Goal: Contribute content: Add original content to the website for others to see

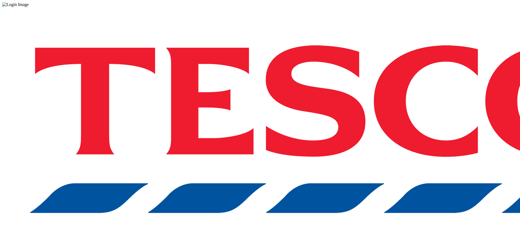
drag, startPoint x: 0, startPoint y: 0, endPoint x: 374, endPoint y: 145, distance: 400.9
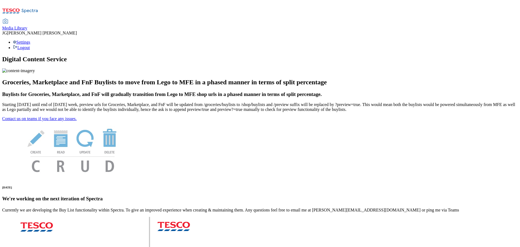
click at [27, 26] on span "Media Library" at bounding box center [14, 28] width 25 height 5
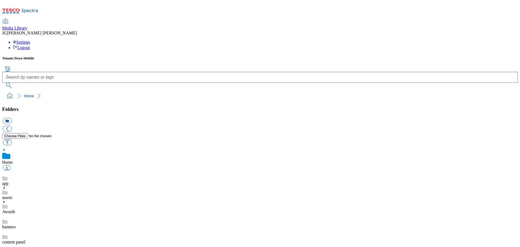
scroll to position [0, 0]
click at [16, 224] on link "banners" at bounding box center [9, 226] width 14 height 5
click at [12, 139] on button "button" at bounding box center [7, 142] width 9 height 6
type input "C:\fakepath\OverduePaymentPlan_01.png"
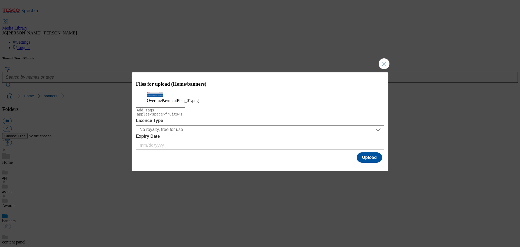
click at [185, 117] on textarea "Modal" at bounding box center [160, 112] width 49 height 10
type textarea "Overdue"
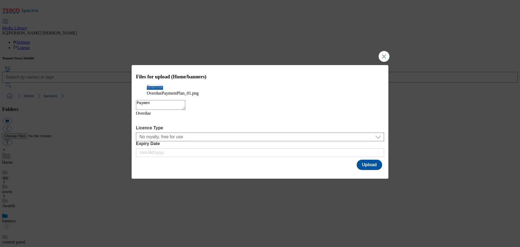
type textarea "Payment"
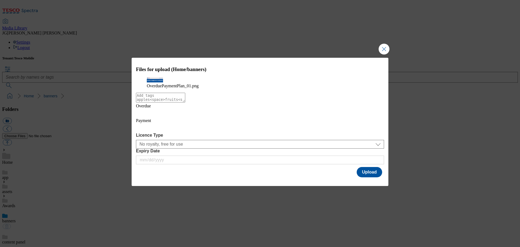
click at [185, 102] on textarea "Modal" at bounding box center [160, 98] width 49 height 10
click at [145, 117] on icon "Modal" at bounding box center [140, 112] width 9 height 9
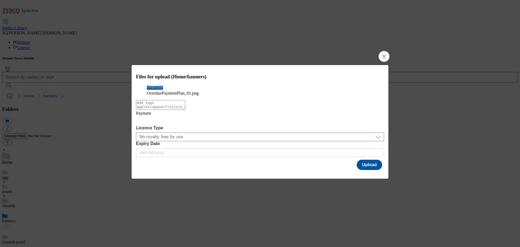
click at [145, 124] on icon "Modal" at bounding box center [140, 120] width 9 height 9
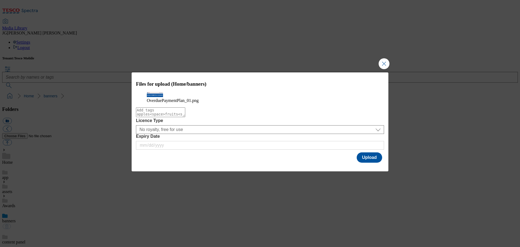
click at [163, 117] on textarea "Modal" at bounding box center [160, 112] width 49 height 10
type textarea "Overdue"
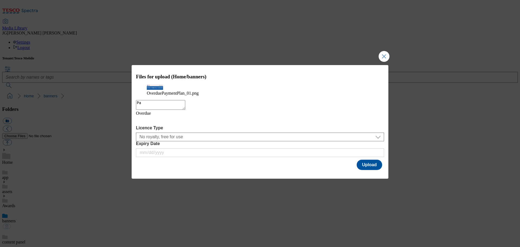
type textarea "P"
click at [143, 123] on use "Modal" at bounding box center [140, 119] width 5 height 5
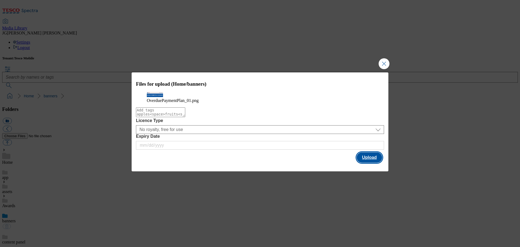
click at [372, 163] on button "Upload" at bounding box center [369, 157] width 25 height 10
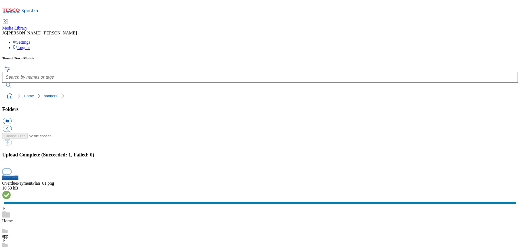
click at [11, 169] on button "button" at bounding box center [7, 171] width 8 height 5
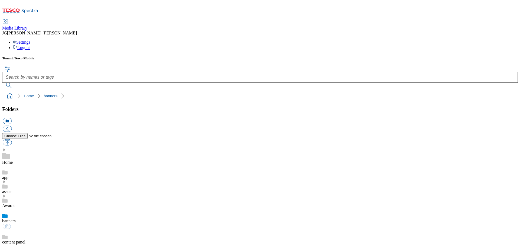
scroll to position [108, 0]
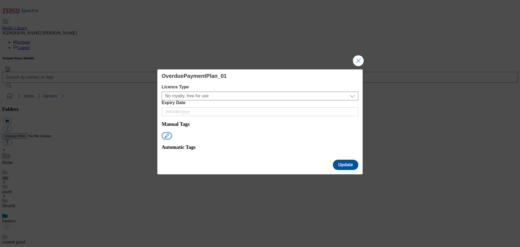
click at [169, 132] on button "Modal" at bounding box center [166, 135] width 9 height 6
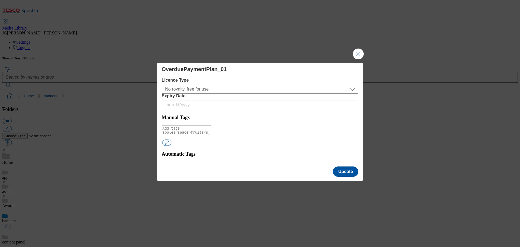
click at [200, 125] on textarea "Modal" at bounding box center [186, 130] width 49 height 10
type textarea "Banner"
click at [342, 166] on button "Update" at bounding box center [345, 171] width 25 height 10
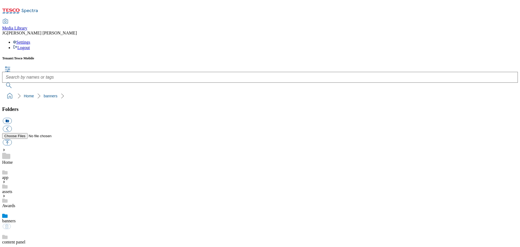
click at [16, 218] on link "banners" at bounding box center [9, 220] width 14 height 5
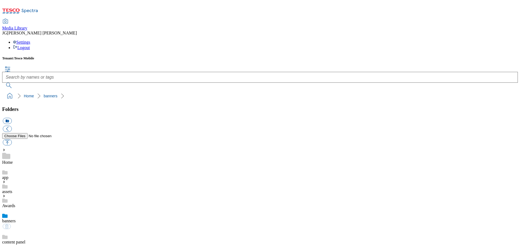
scroll to position [0, 0]
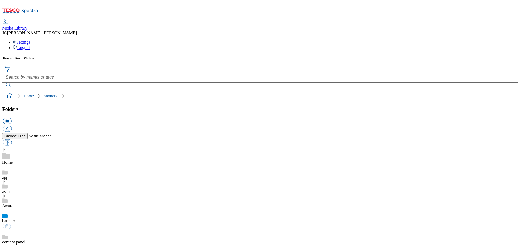
scroll to position [0, 0]
